Goal: Check status: Check status

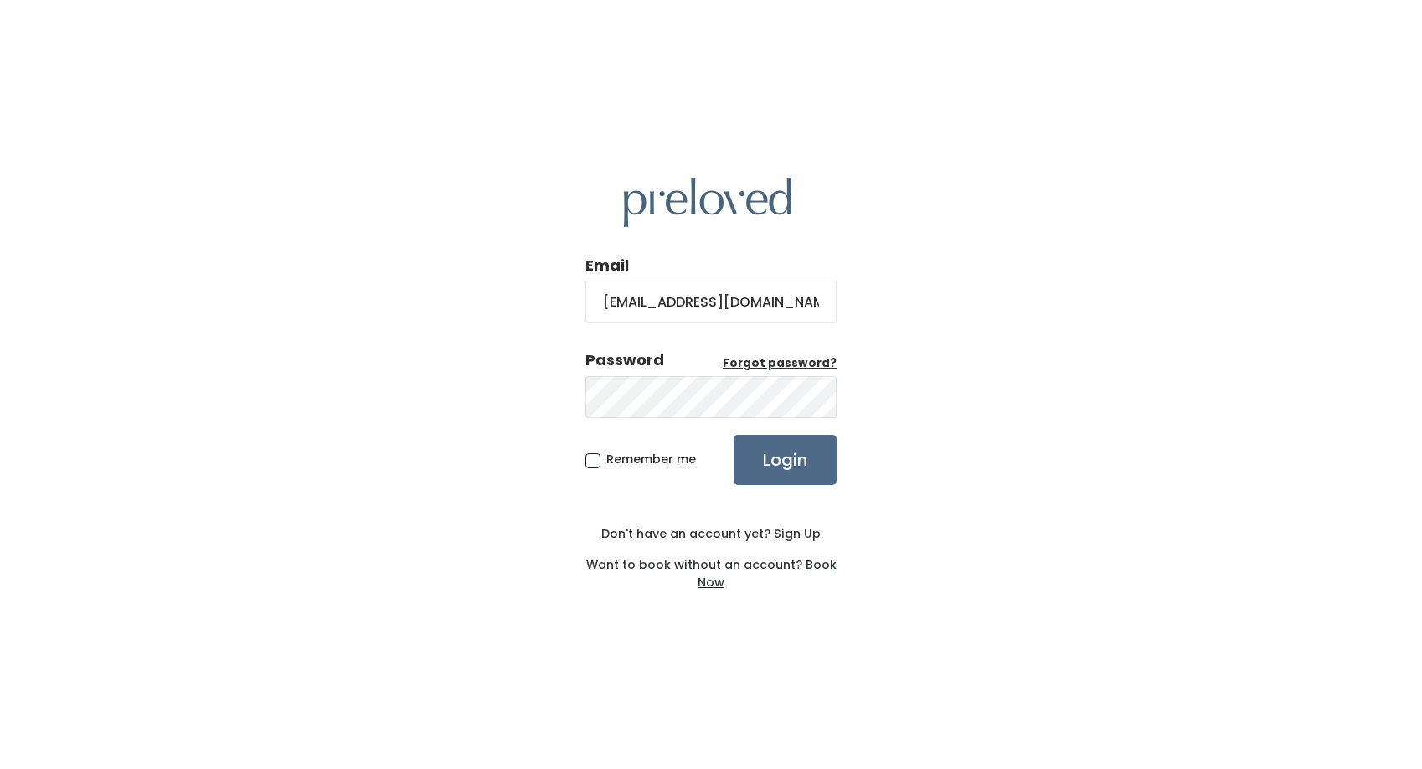
type input "johanna1@me.com"
click at [606, 458] on span "Remember me" at bounding box center [651, 459] width 90 height 17
click at [606, 458] on input "Remember me" at bounding box center [611, 456] width 11 height 11
checkbox input "true"
click at [764, 452] on input "Login" at bounding box center [785, 460] width 103 height 50
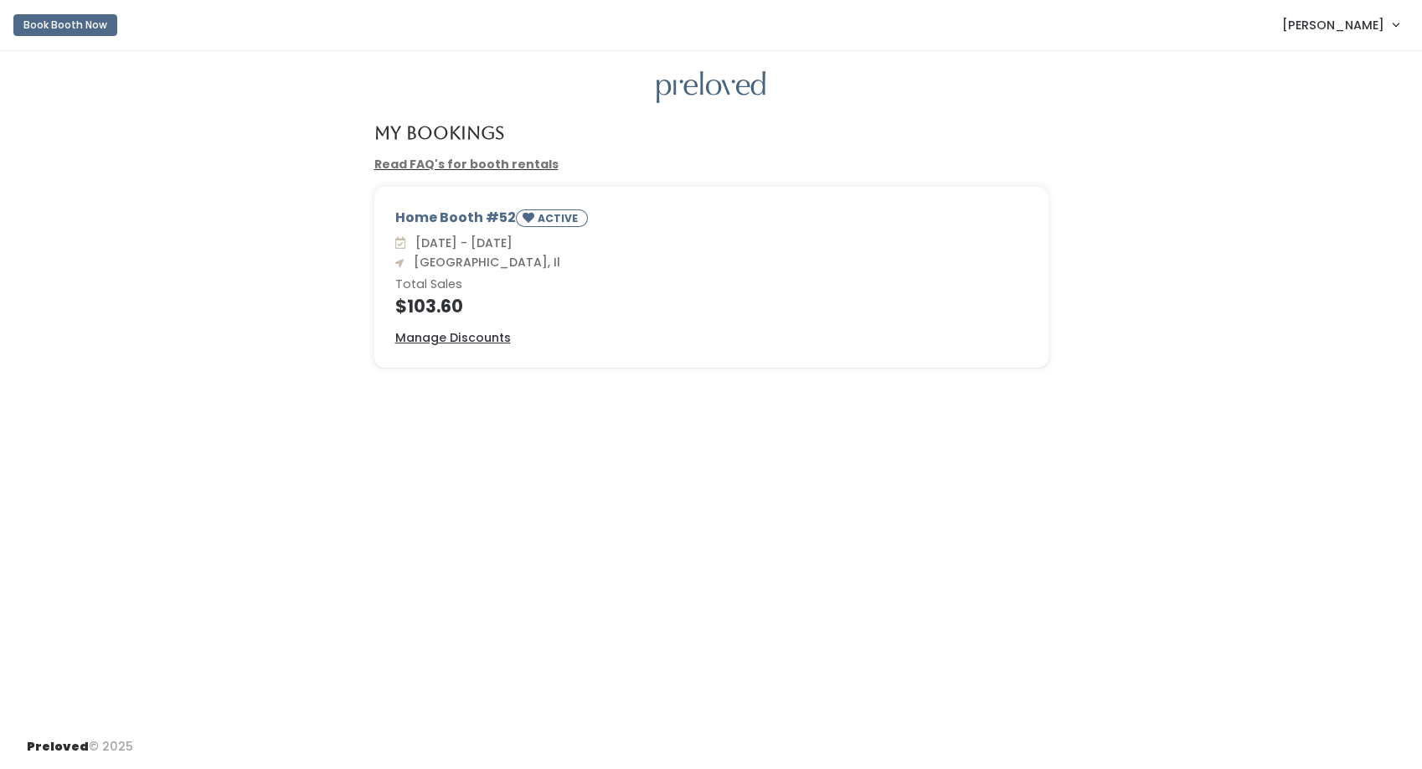
click at [1274, 100] on div at bounding box center [711, 87] width 1369 height 33
